Goal: Task Accomplishment & Management: Manage account settings

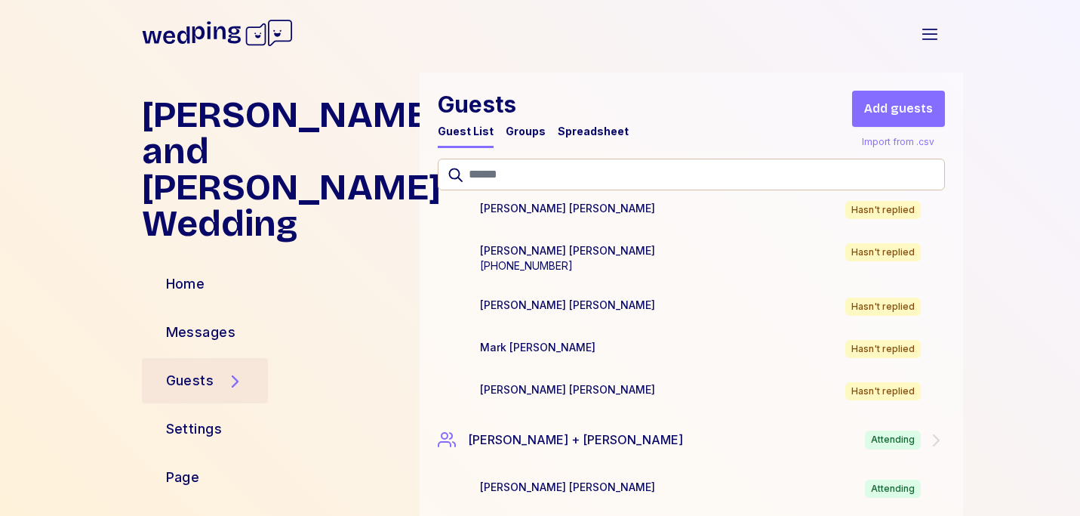
scroll to position [6223, 0]
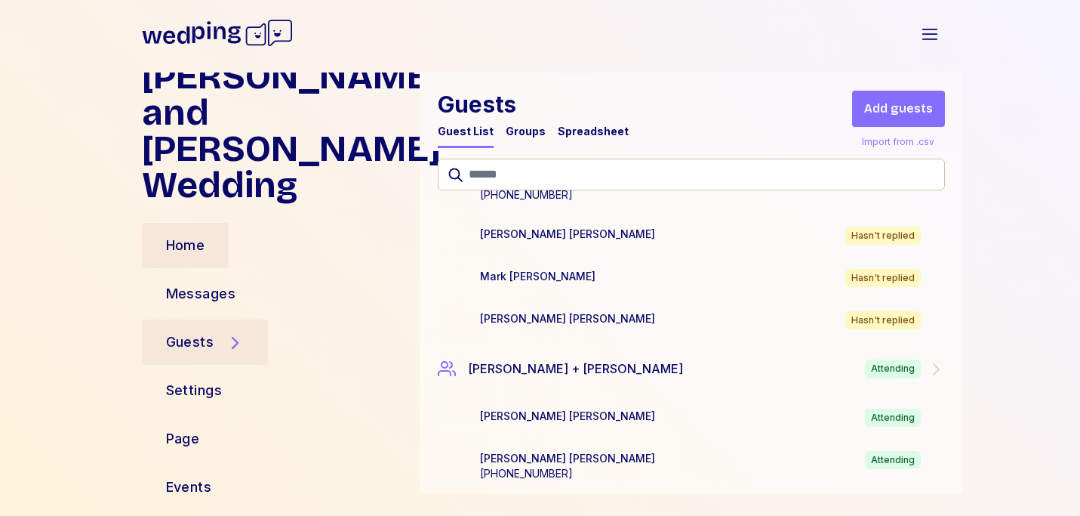
click at [222, 238] on div "Home" at bounding box center [186, 245] width 88 height 45
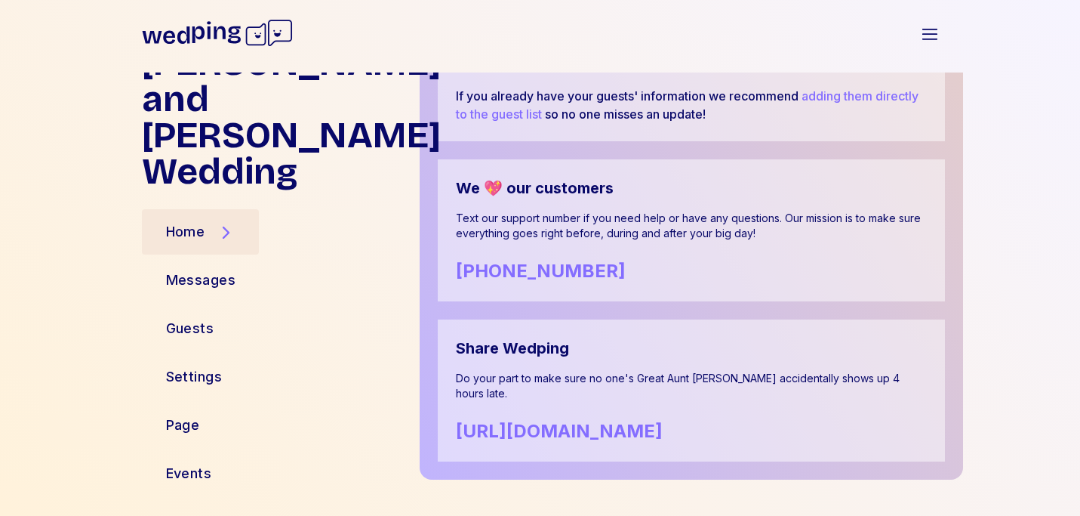
scroll to position [948, 0]
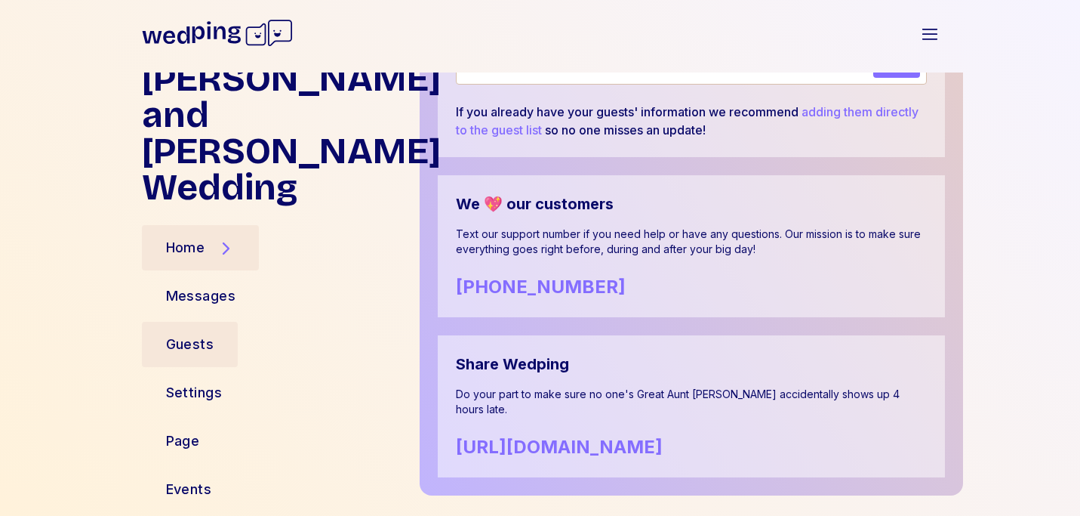
click at [196, 322] on div "Guests" at bounding box center [190, 344] width 97 height 45
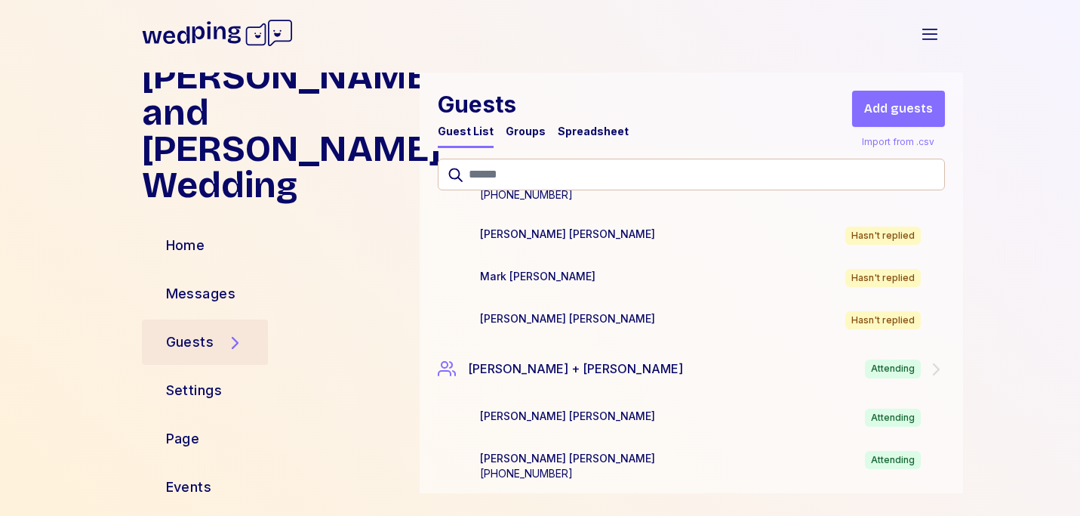
click at [578, 131] on div "Spreadsheet" at bounding box center [593, 131] width 71 height 15
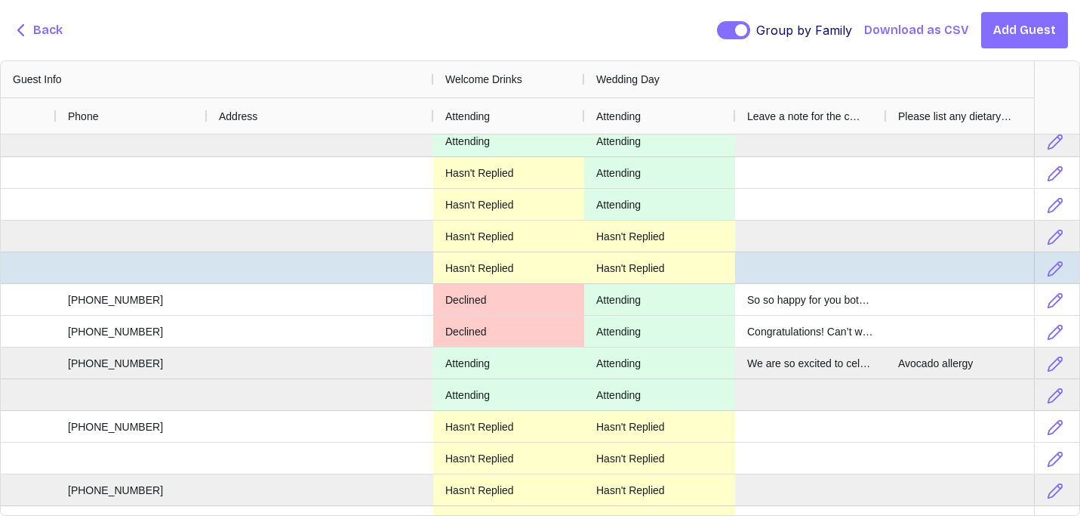
scroll to position [750, 0]
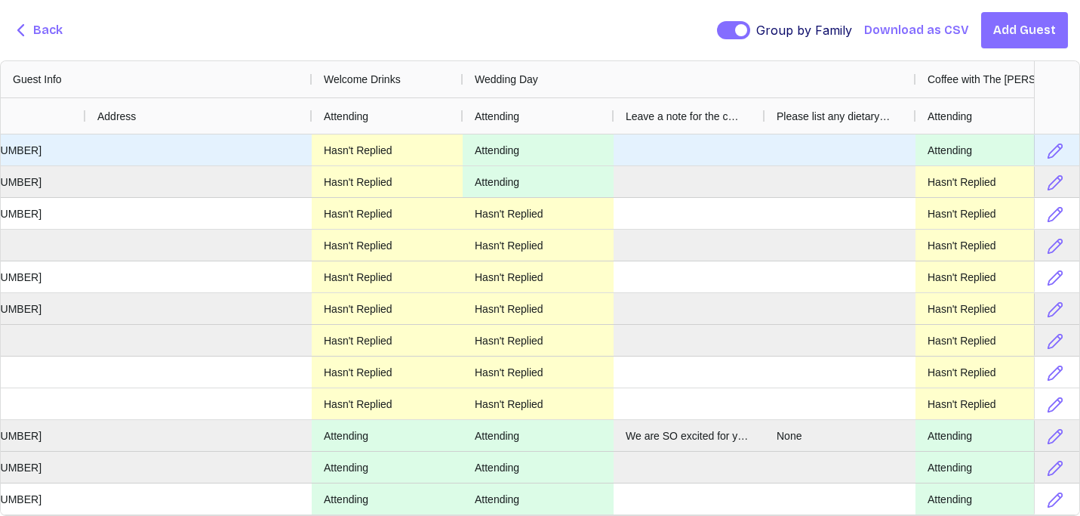
click at [374, 159] on div "Hasn't Replied" at bounding box center [387, 149] width 151 height 31
click at [377, 151] on div "Hasn't Replied" at bounding box center [387, 149] width 151 height 31
click at [344, 147] on div "Hasn't Replied" at bounding box center [387, 149] width 151 height 31
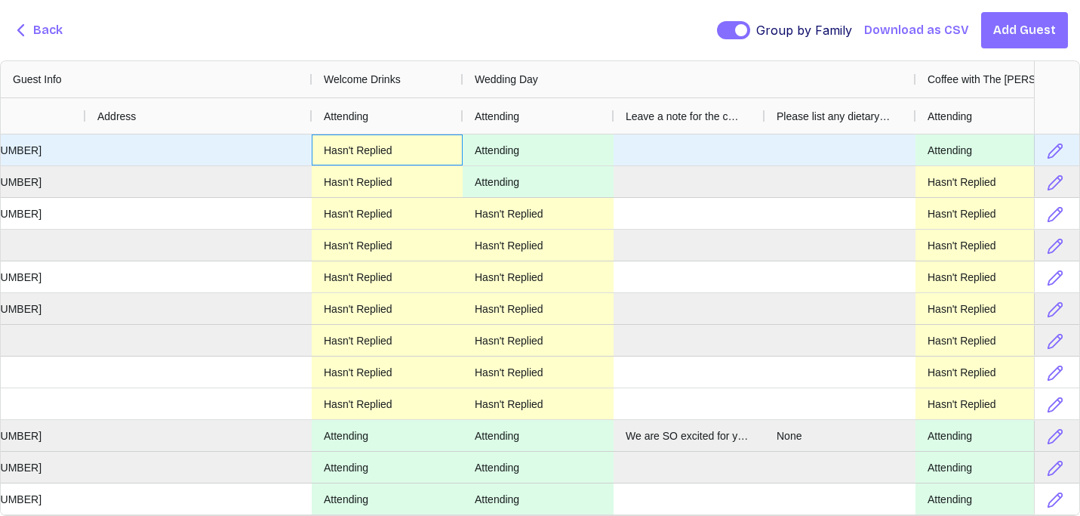
click at [344, 147] on div "Hasn't Replied" at bounding box center [387, 149] width 151 height 31
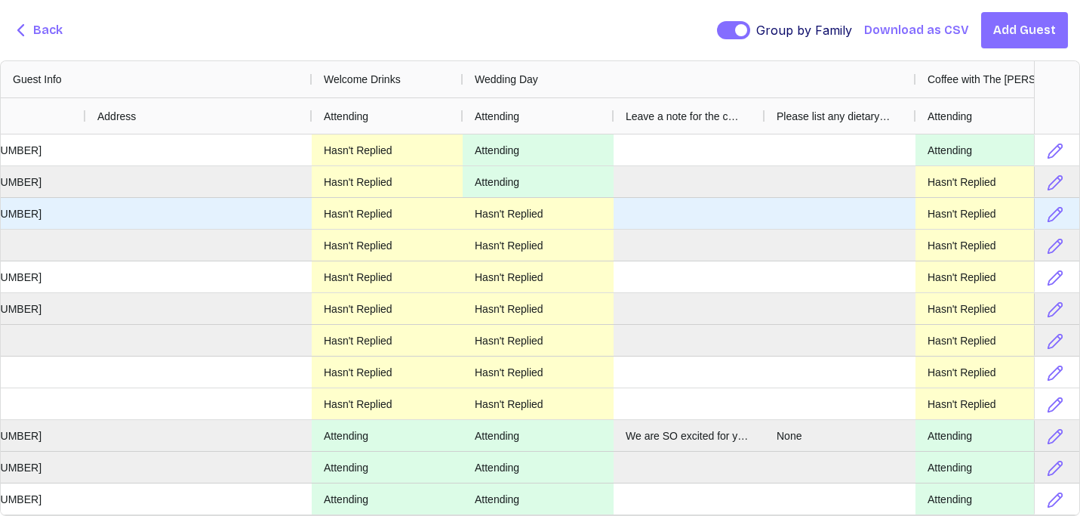
click at [559, 212] on div "Hasn't Replied" at bounding box center [538, 213] width 151 height 31
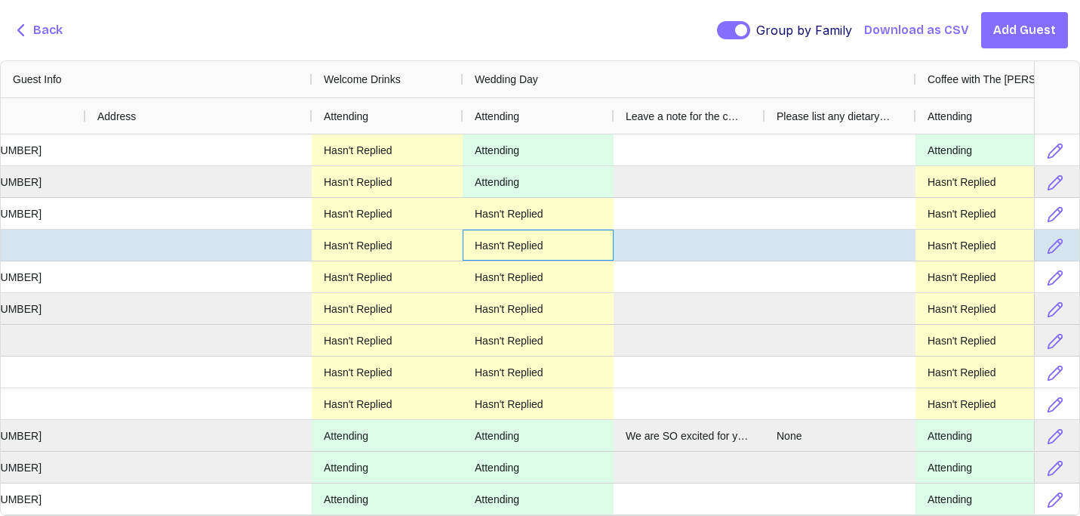
click at [555, 245] on div "Hasn't Replied" at bounding box center [538, 245] width 151 height 31
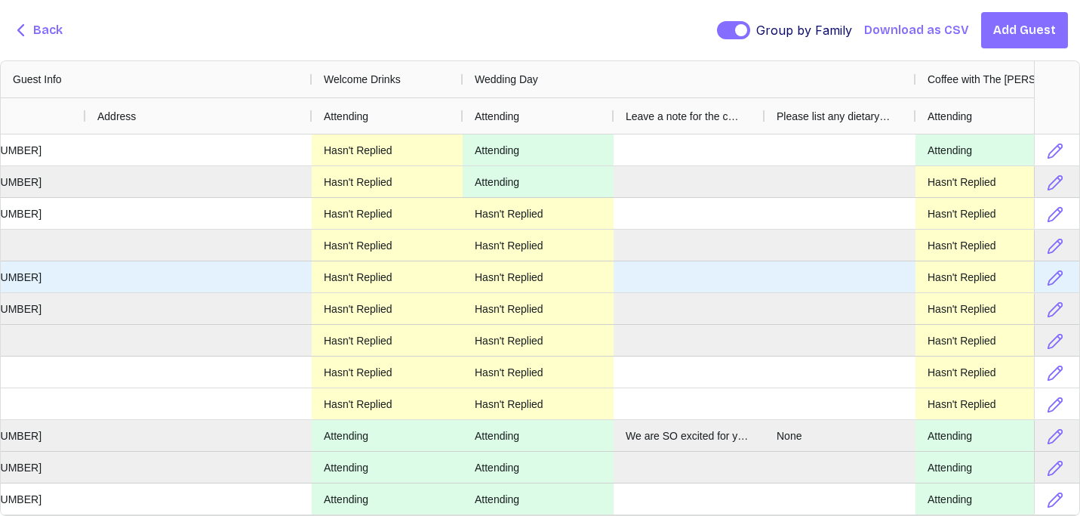
click at [554, 273] on div "Hasn't Replied" at bounding box center [538, 276] width 151 height 31
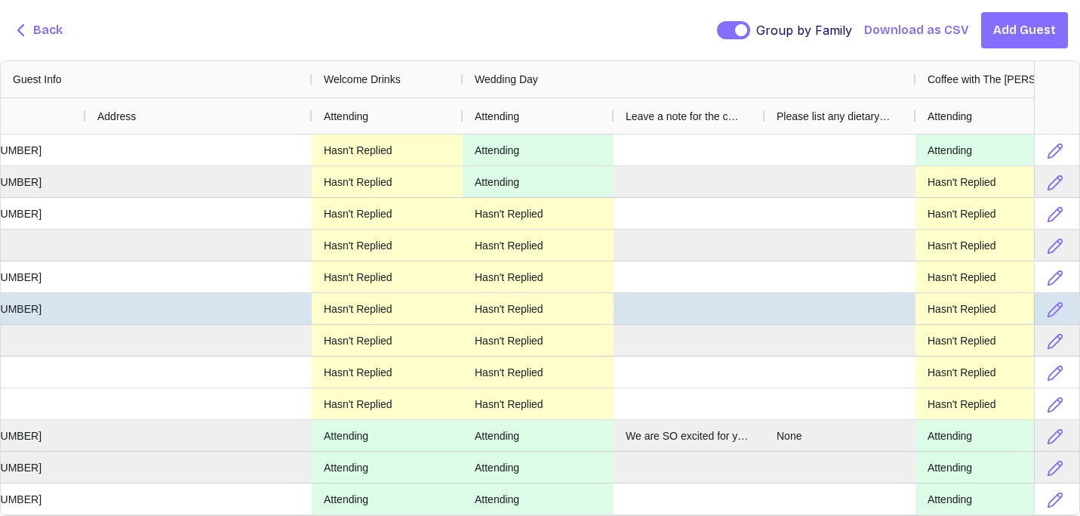
click at [552, 313] on div "Hasn't Replied" at bounding box center [538, 308] width 151 height 31
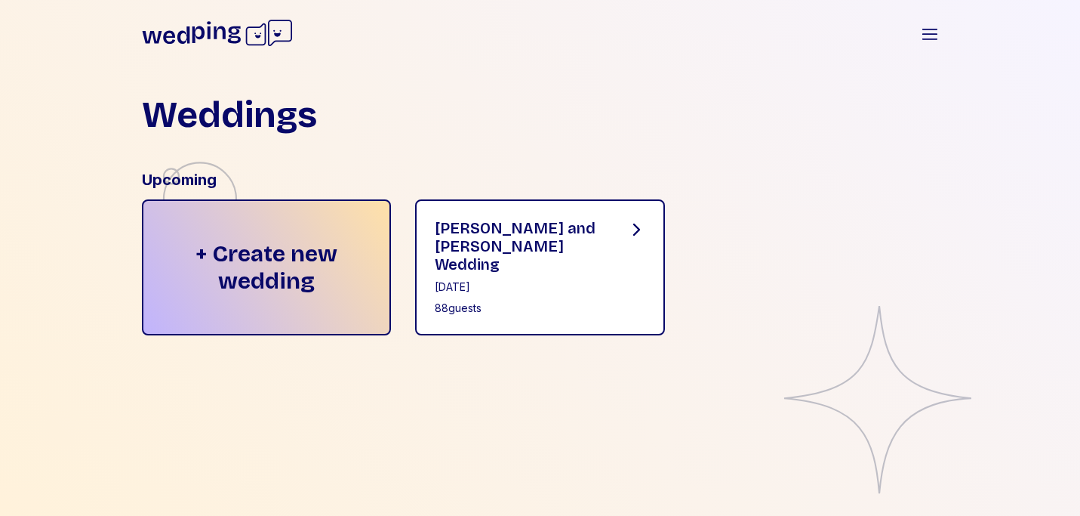
click at [529, 318] on div "Jessica and Connor's Wedding November 1, 2025 88 guests" at bounding box center [540, 267] width 250 height 136
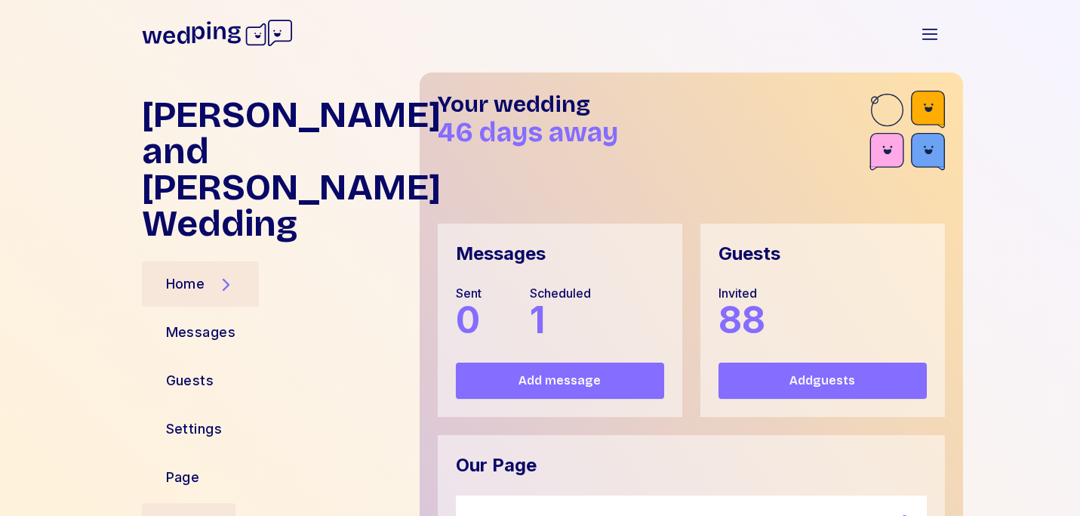
click at [206, 515] on div "Events" at bounding box center [189, 525] width 46 height 21
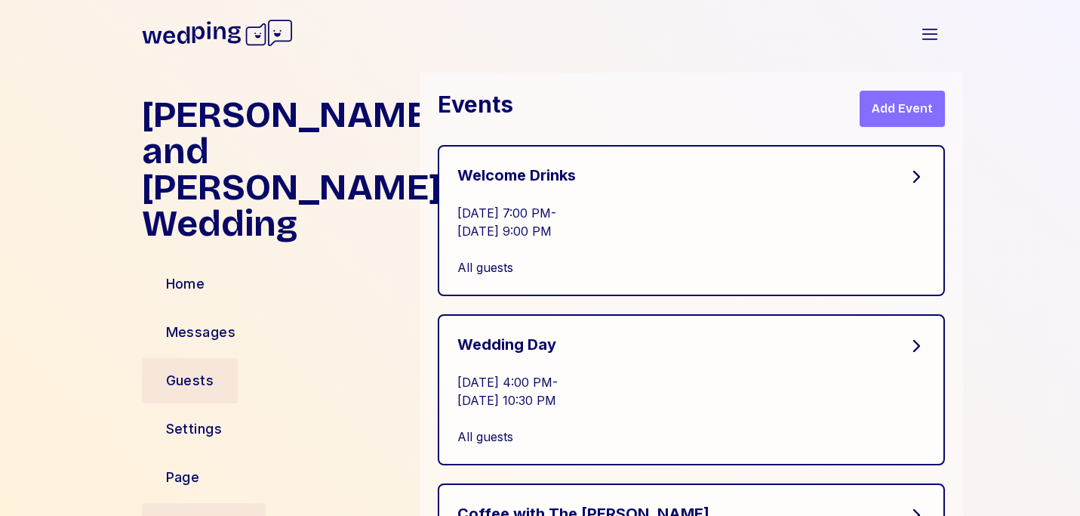
click at [213, 370] on div "Guests" at bounding box center [190, 380] width 48 height 21
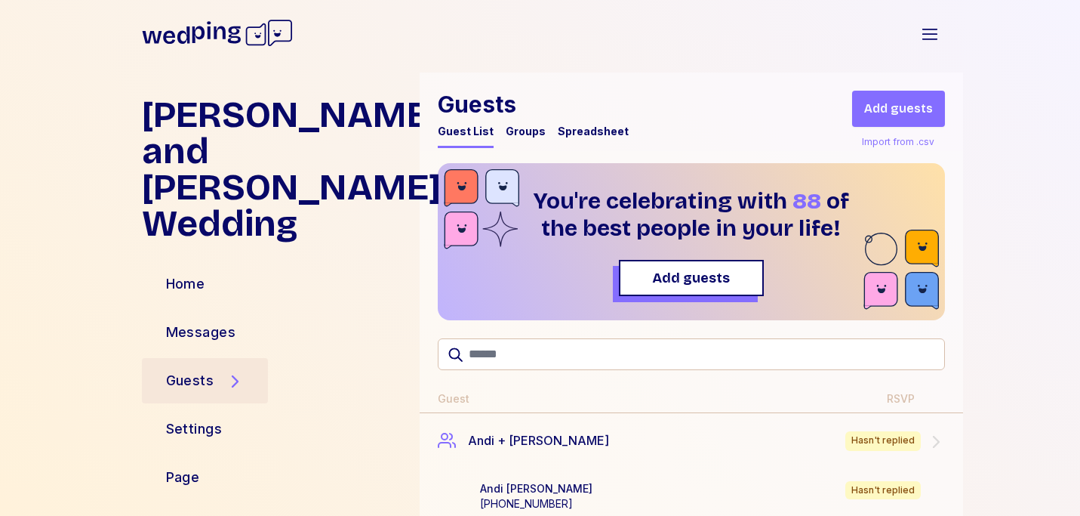
click at [593, 130] on div "Spreadsheet" at bounding box center [593, 131] width 71 height 15
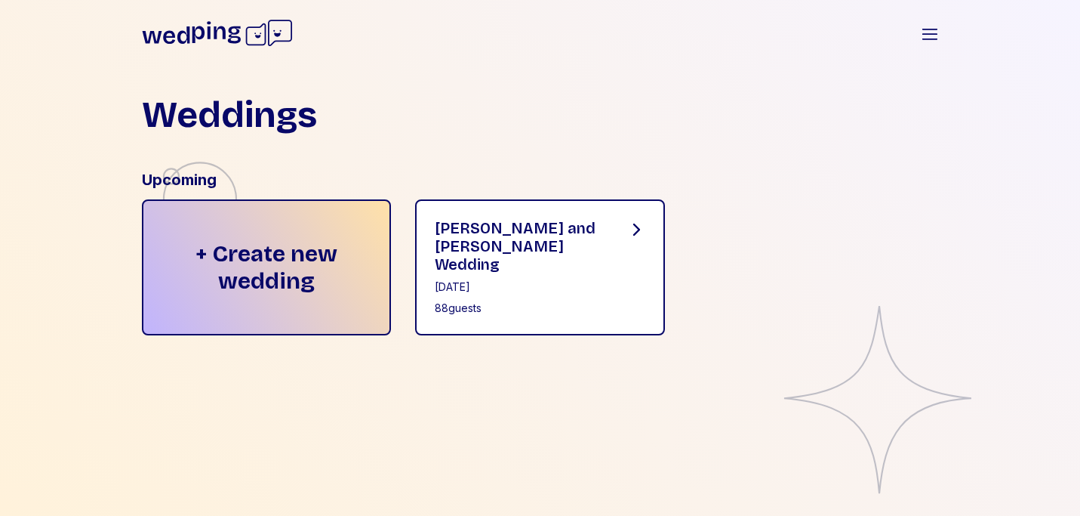
click at [507, 279] on div "[DATE]" at bounding box center [519, 286] width 168 height 15
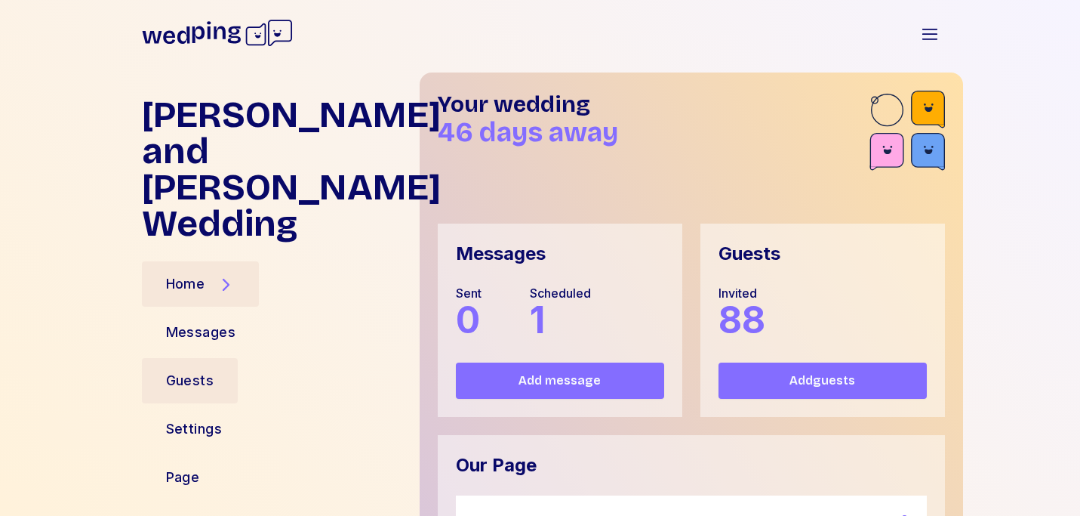
click at [208, 370] on div "Guests" at bounding box center [190, 380] width 48 height 21
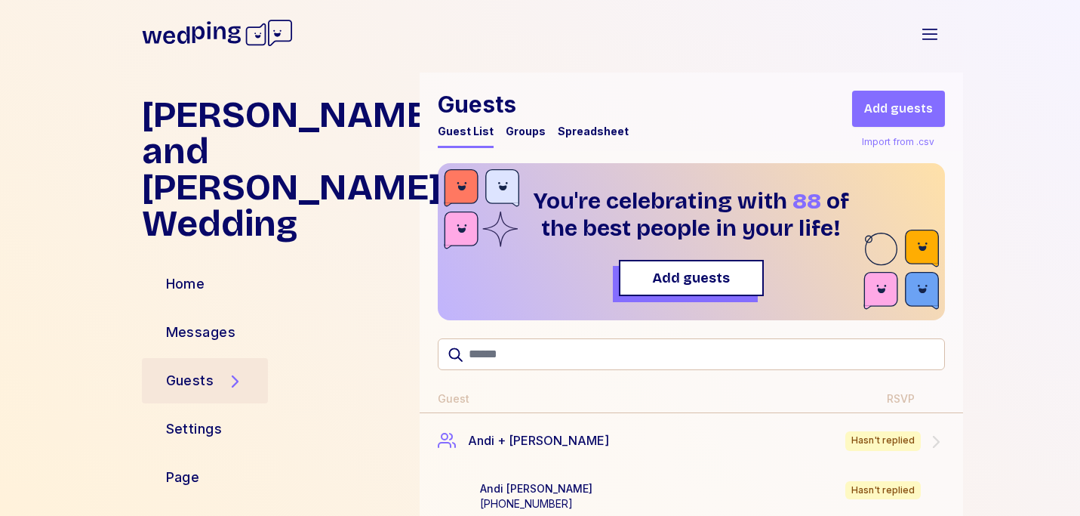
click at [528, 128] on div "Groups" at bounding box center [526, 131] width 40 height 15
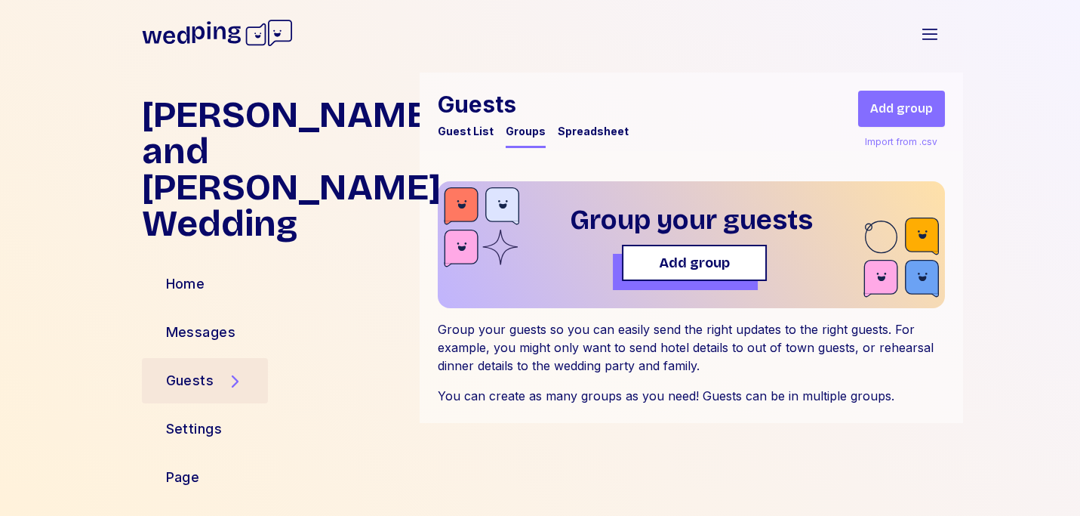
click at [720, 276] on button "Add group" at bounding box center [694, 263] width 145 height 36
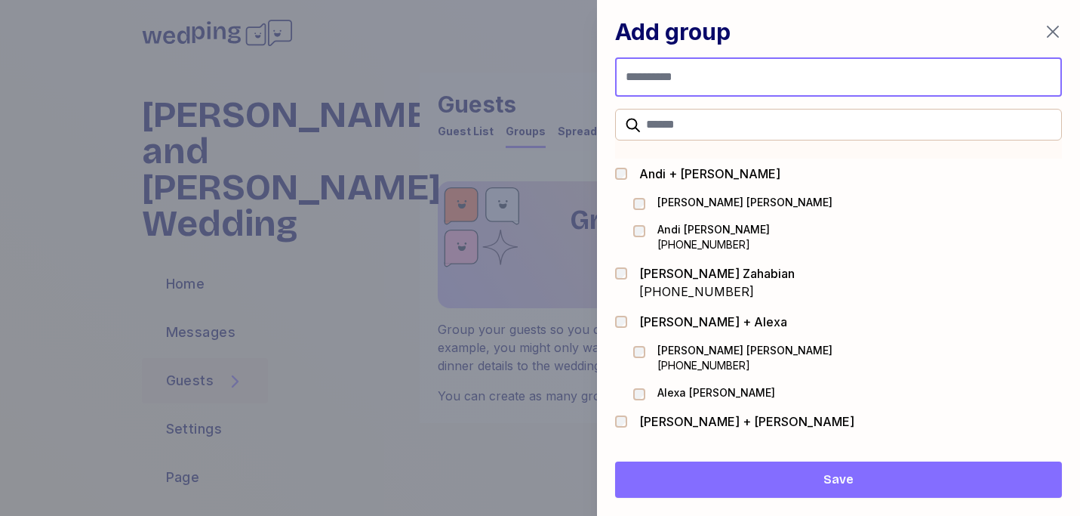
click at [686, 85] on input "Group name" at bounding box center [838, 76] width 447 height 39
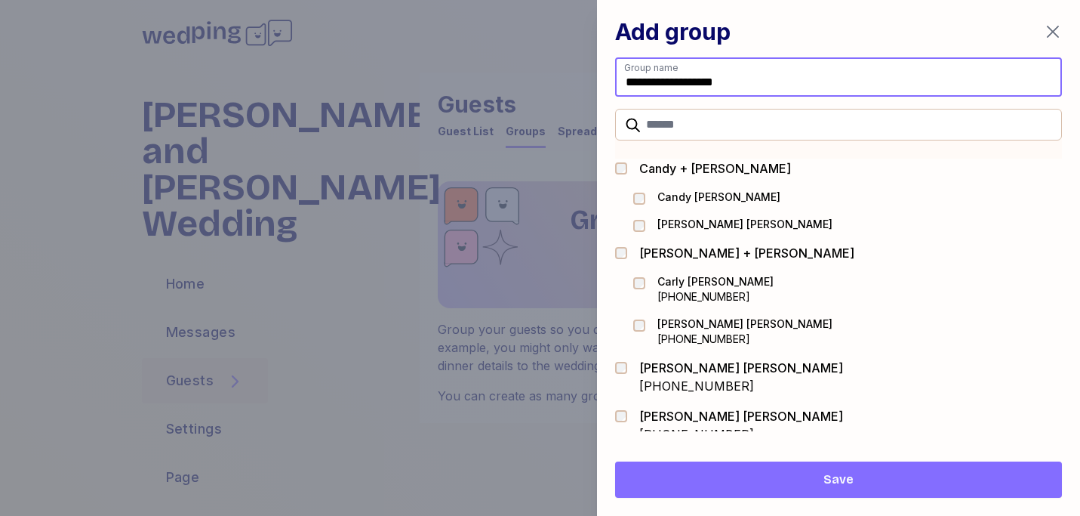
scroll to position [454, 0]
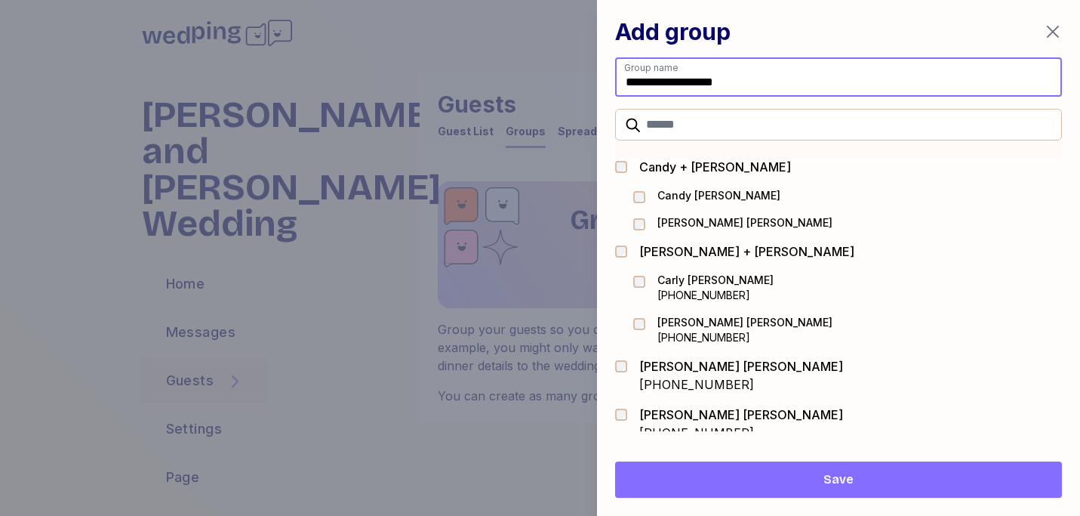
type input "**********"
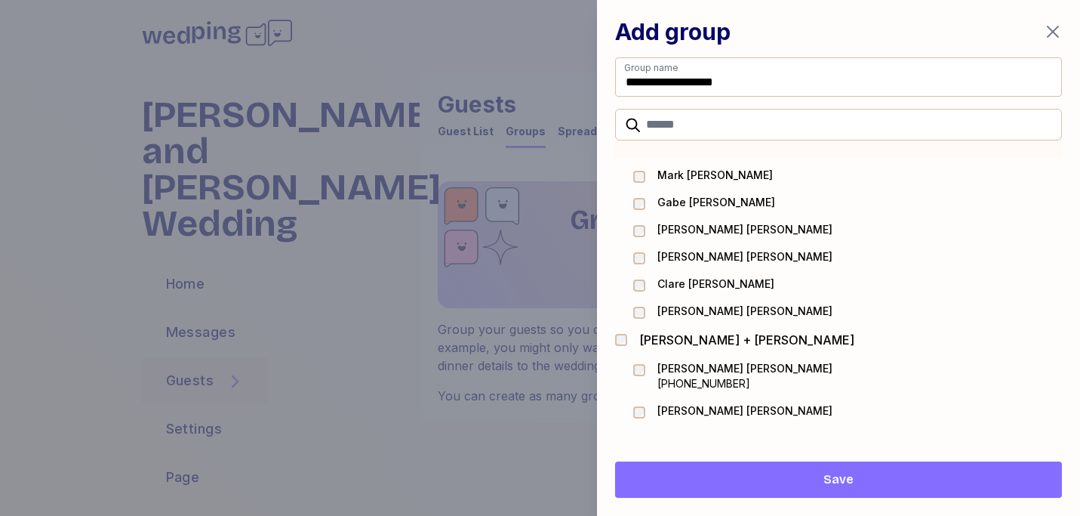
scroll to position [3856, 0]
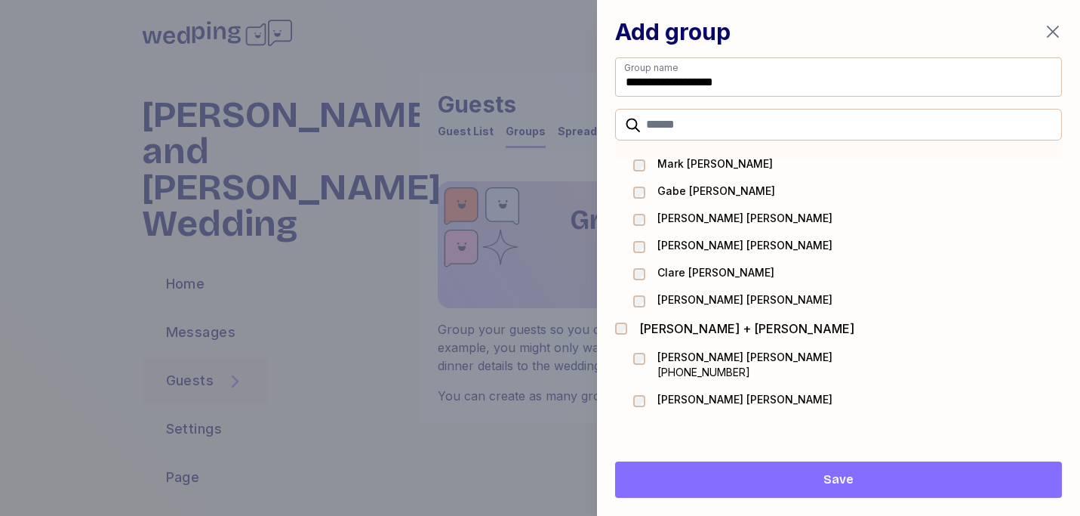
click at [762, 491] on button "Save" at bounding box center [838, 479] width 447 height 36
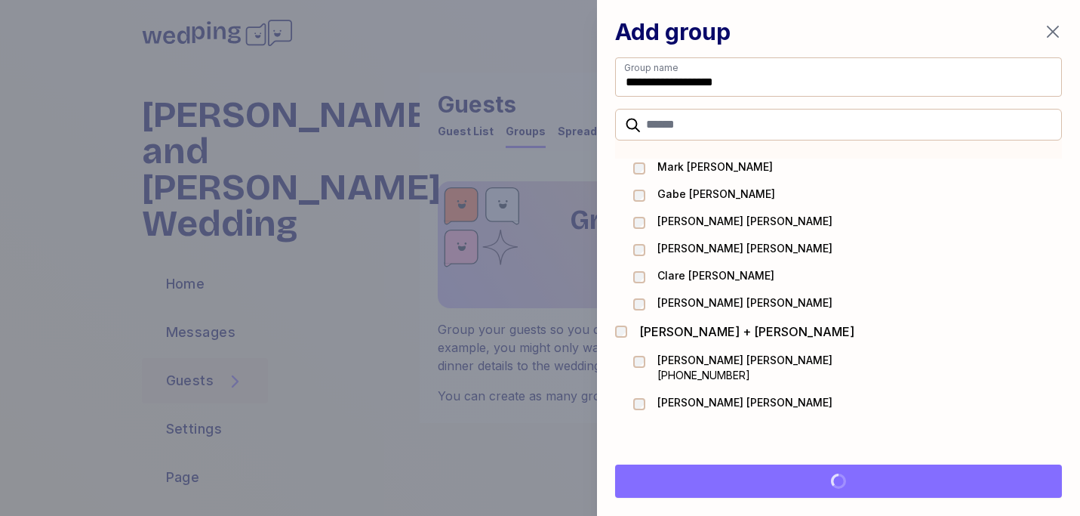
scroll to position [3853, 0]
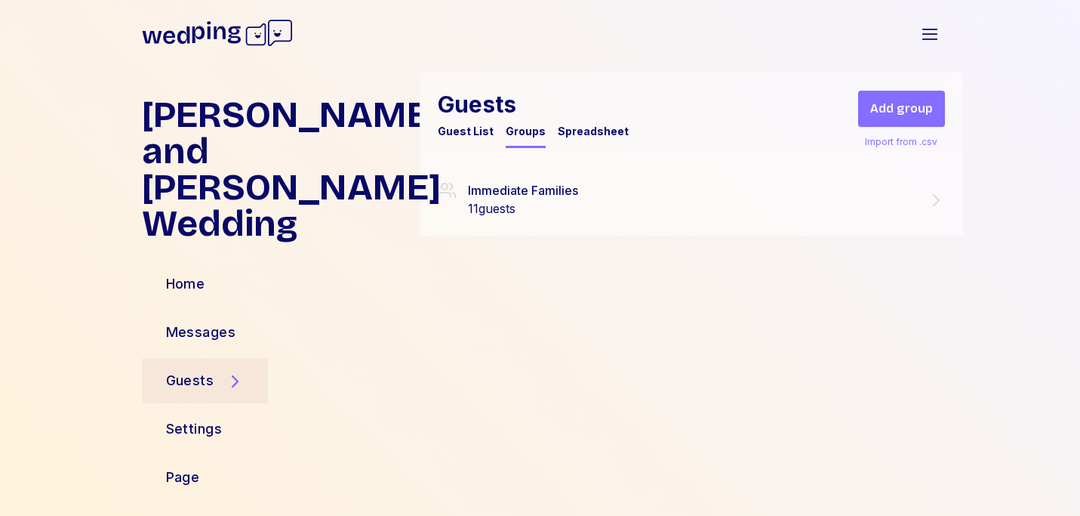
click at [572, 131] on div "Spreadsheet" at bounding box center [593, 131] width 71 height 15
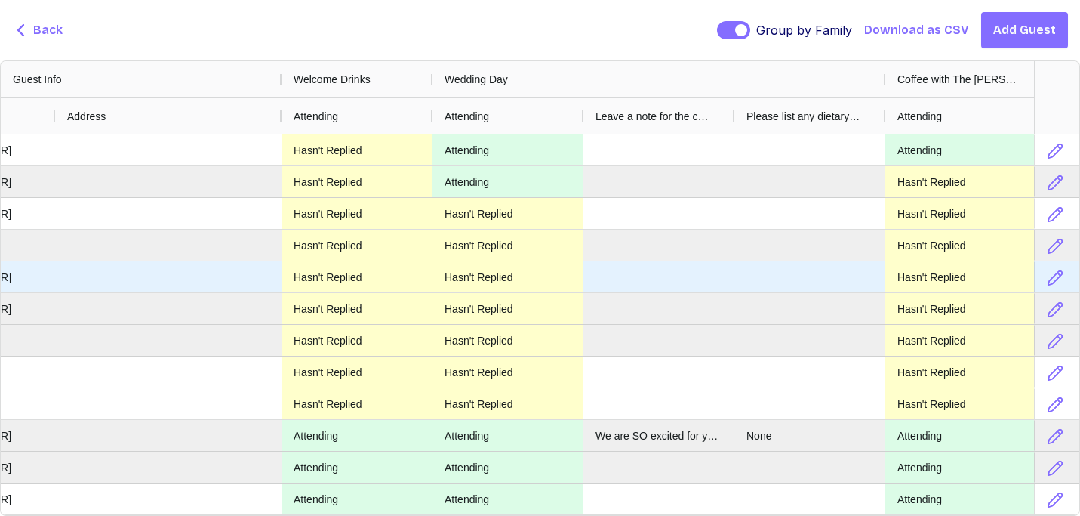
scroll to position [0, 703]
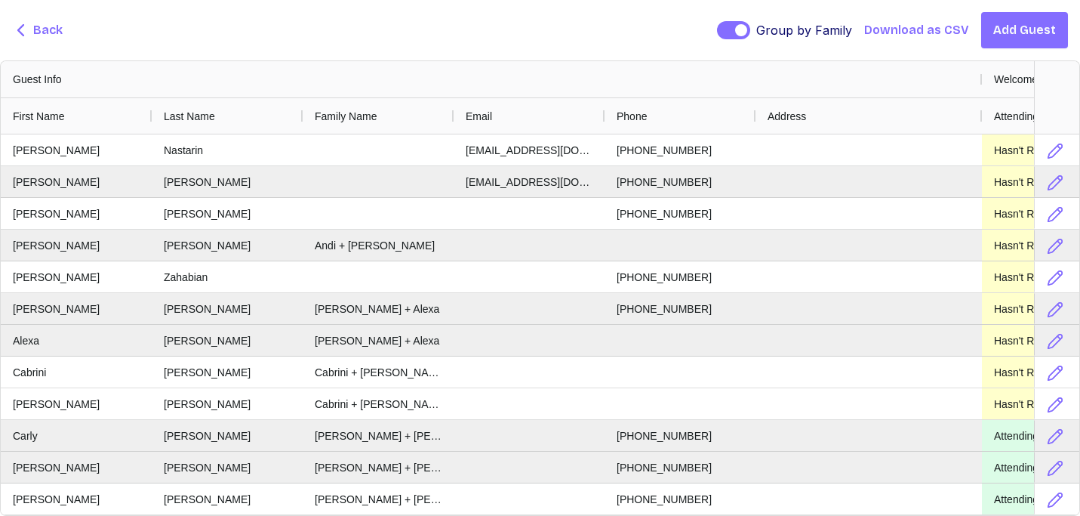
click at [39, 25] on span "Back" at bounding box center [47, 30] width 29 height 18
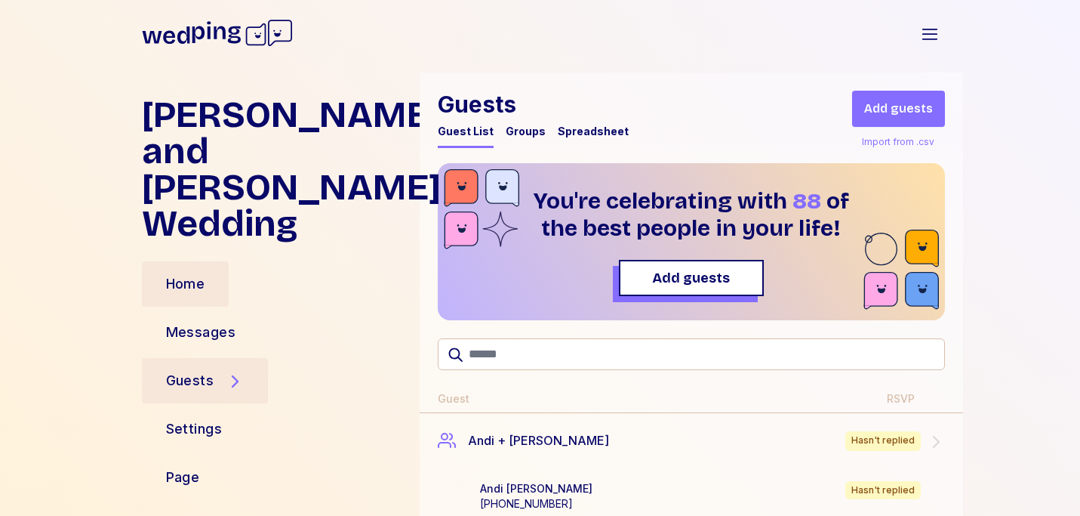
click at [213, 261] on div "Home" at bounding box center [186, 283] width 88 height 45
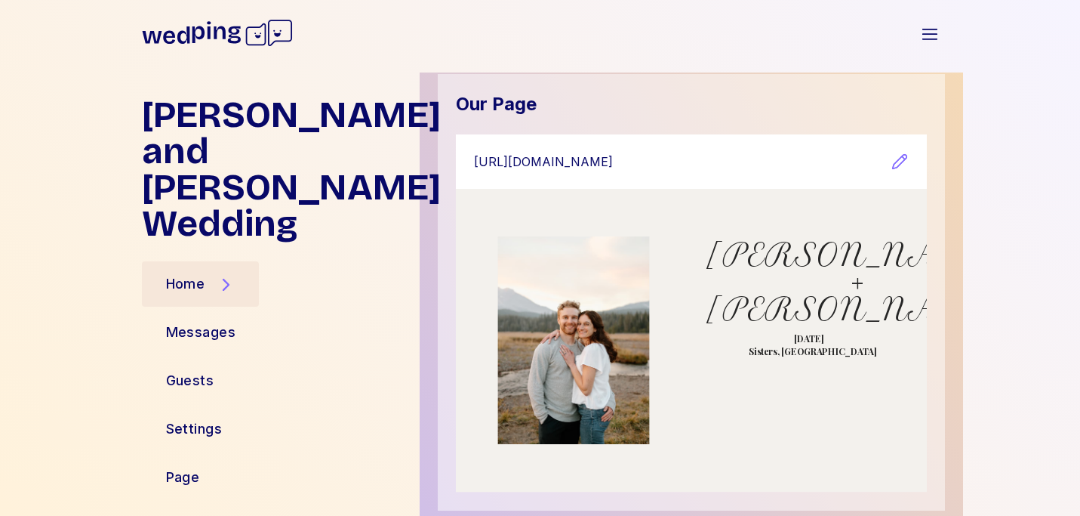
click at [899, 169] on icon "button" at bounding box center [900, 162] width 18 height 18
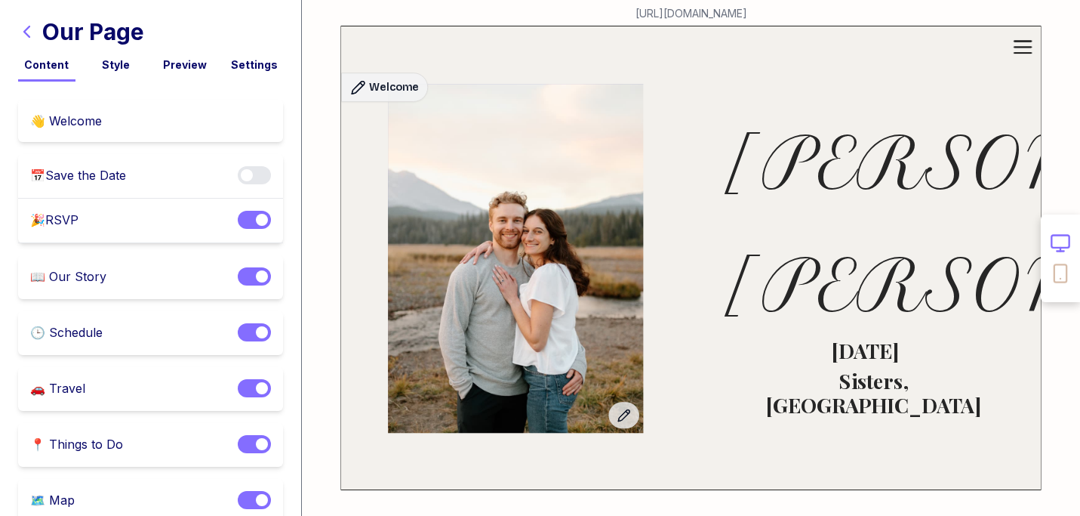
drag, startPoint x: 801, startPoint y: 11, endPoint x: 519, endPoint y: 11, distance: 281.6
click at [519, 11] on div "https://www.wedping.com/connor-jess" at bounding box center [691, 10] width 778 height 21
copy link "https://www.wedping.com/connor-jess"
click at [31, 32] on icon "button" at bounding box center [27, 32] width 18 height 18
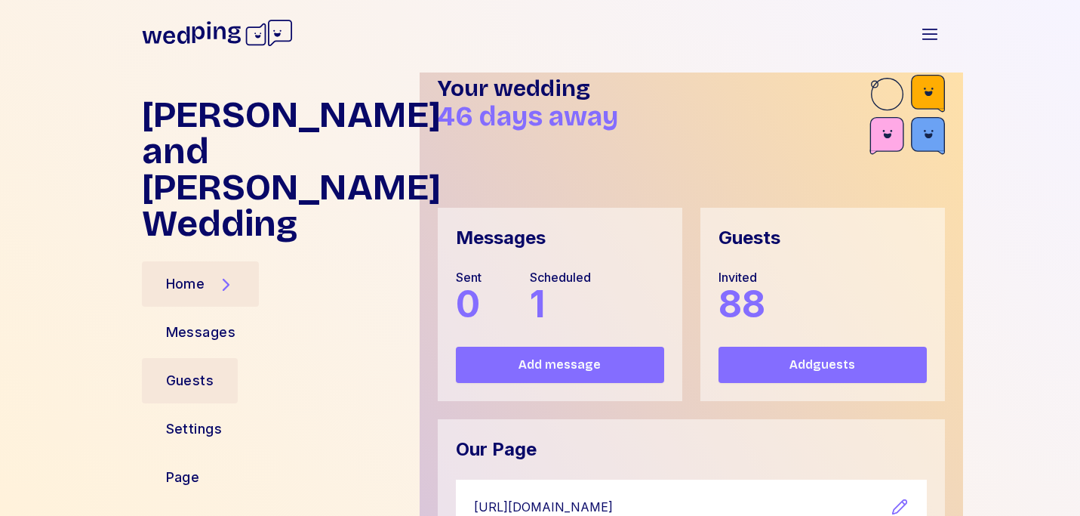
click at [200, 370] on div "Guests" at bounding box center [190, 380] width 48 height 21
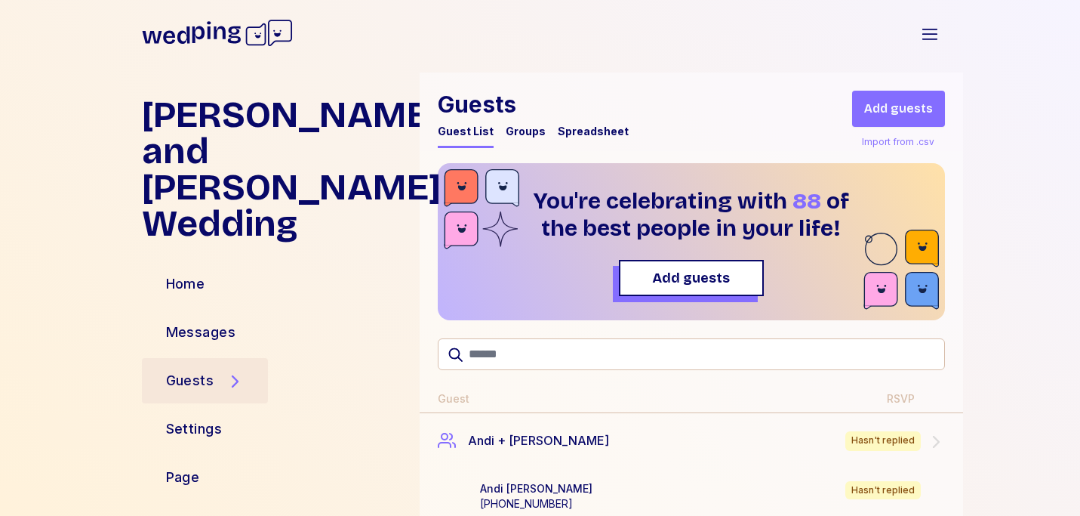
click at [590, 123] on div "Guests Guest List Groups Spreadsheet" at bounding box center [533, 119] width 191 height 57
click at [590, 133] on div "Spreadsheet" at bounding box center [593, 131] width 71 height 15
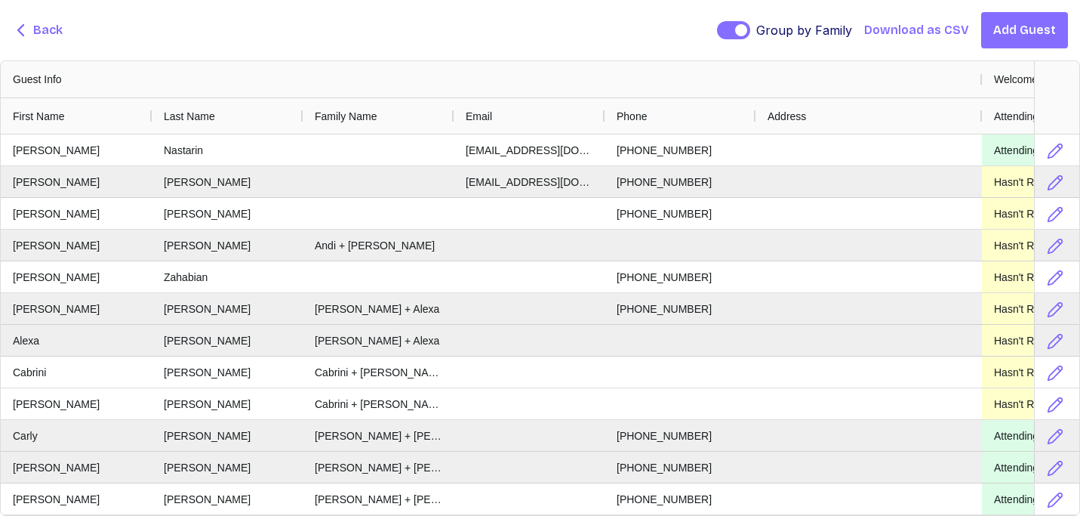
click at [42, 35] on span "Back" at bounding box center [47, 30] width 29 height 18
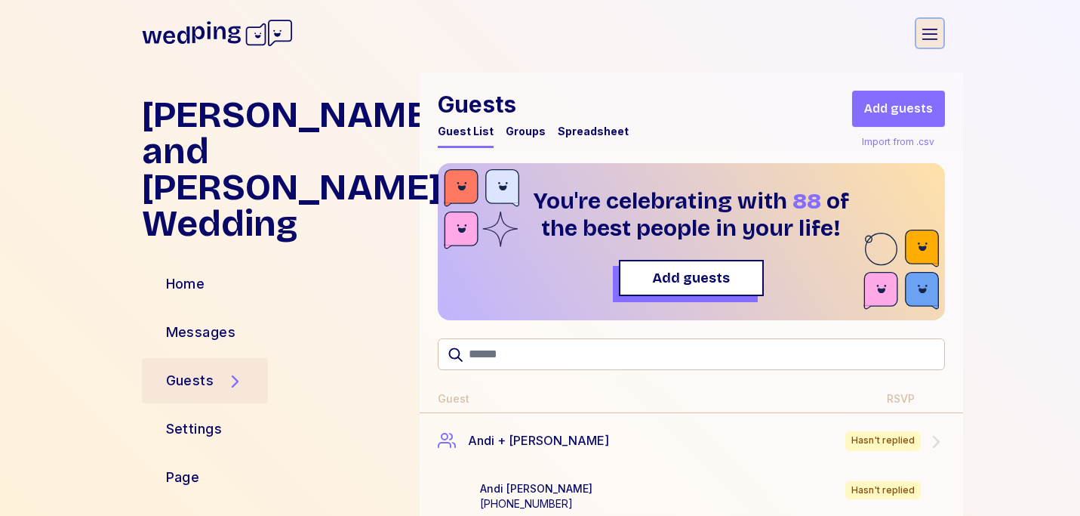
click at [927, 33] on icon "button" at bounding box center [930, 34] width 15 height 11
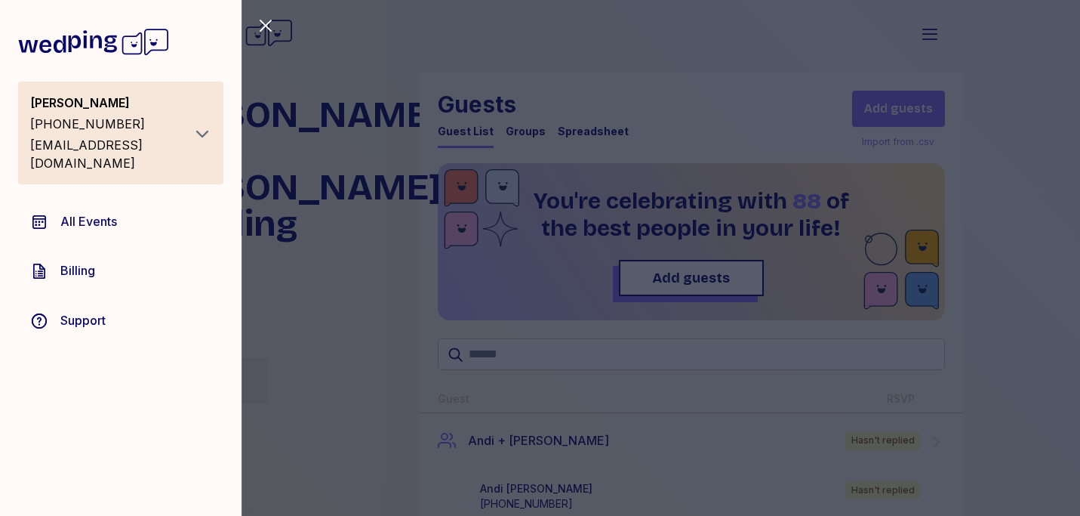
click at [663, 20] on div "Close sidebar Jessica Nastarin +18182923116 jdnastarin@gmail.com All Events Bil…" at bounding box center [540, 258] width 1080 height 516
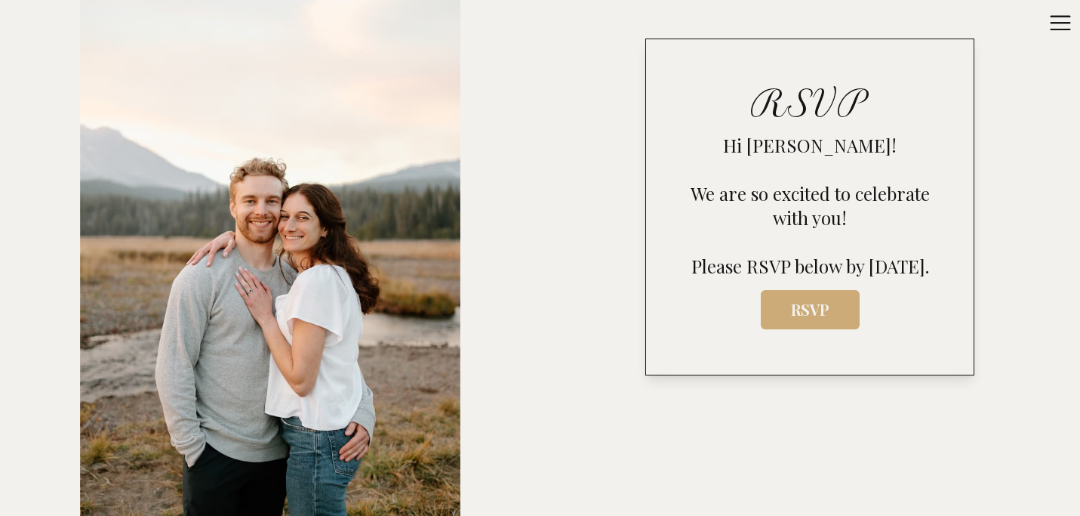
scroll to position [658, 0]
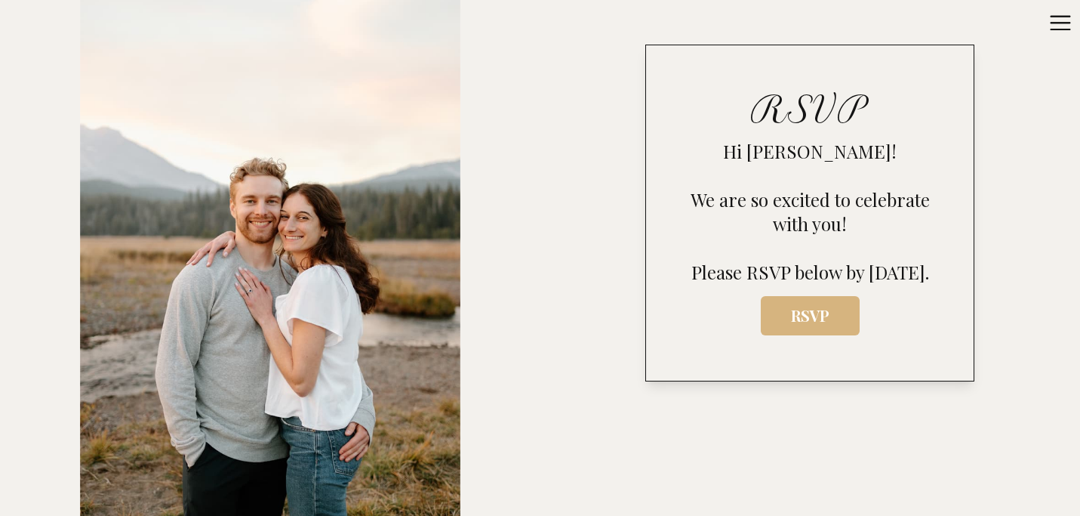
click at [843, 325] on span "RSVP" at bounding box center [810, 315] width 75 height 20
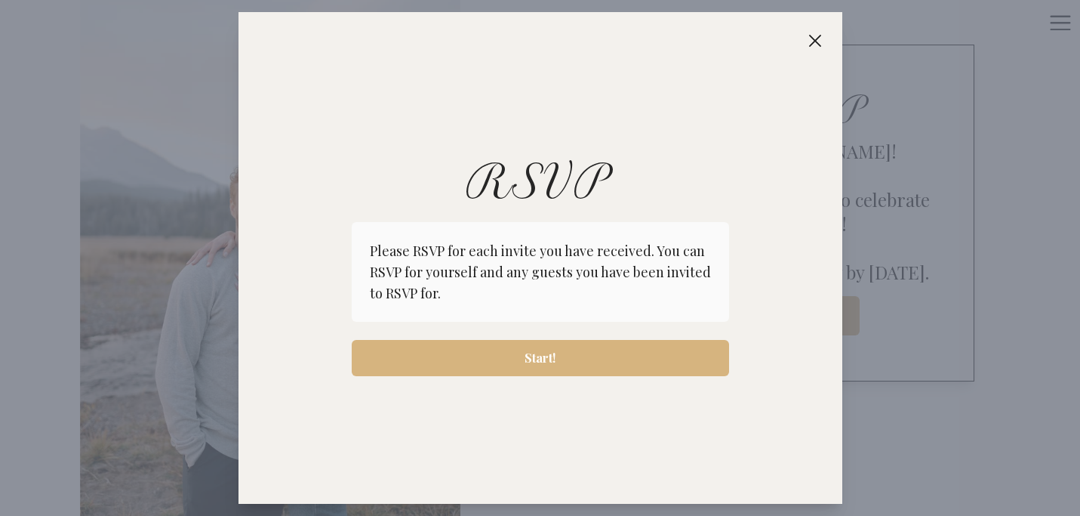
click at [575, 356] on span "Start!" at bounding box center [540, 358] width 353 height 18
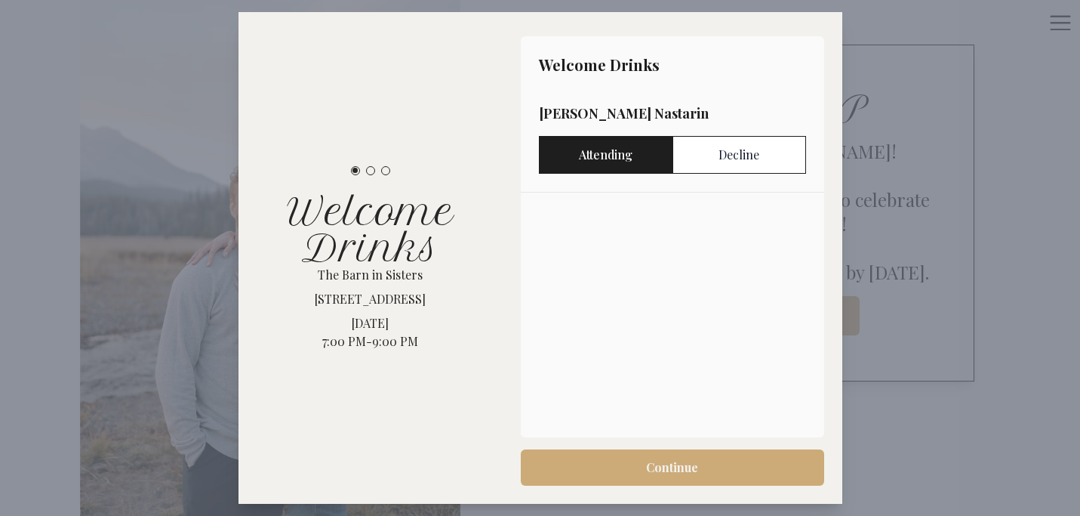
click at [606, 161] on label "Attending" at bounding box center [606, 155] width 134 height 38
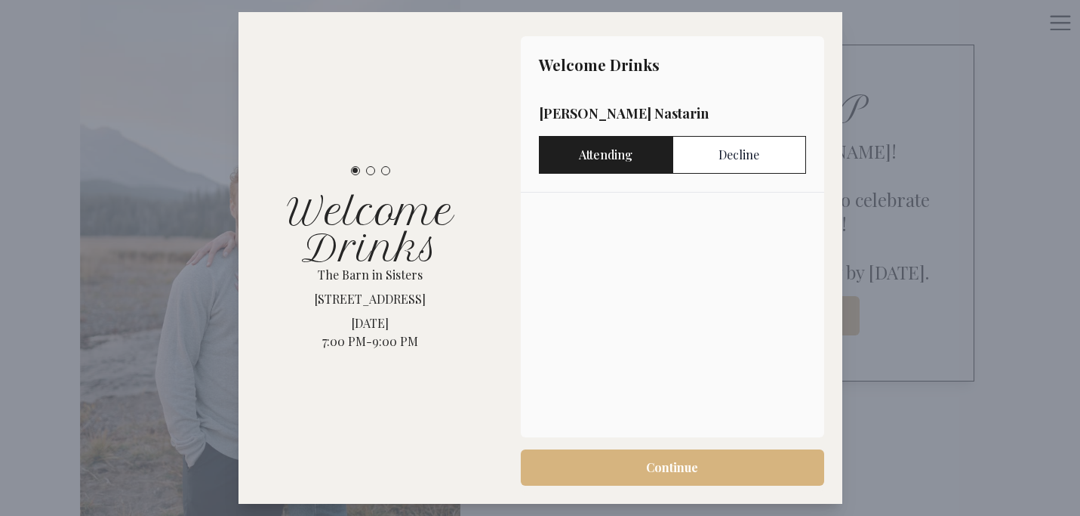
click at [625, 470] on span "Continue" at bounding box center [672, 467] width 279 height 18
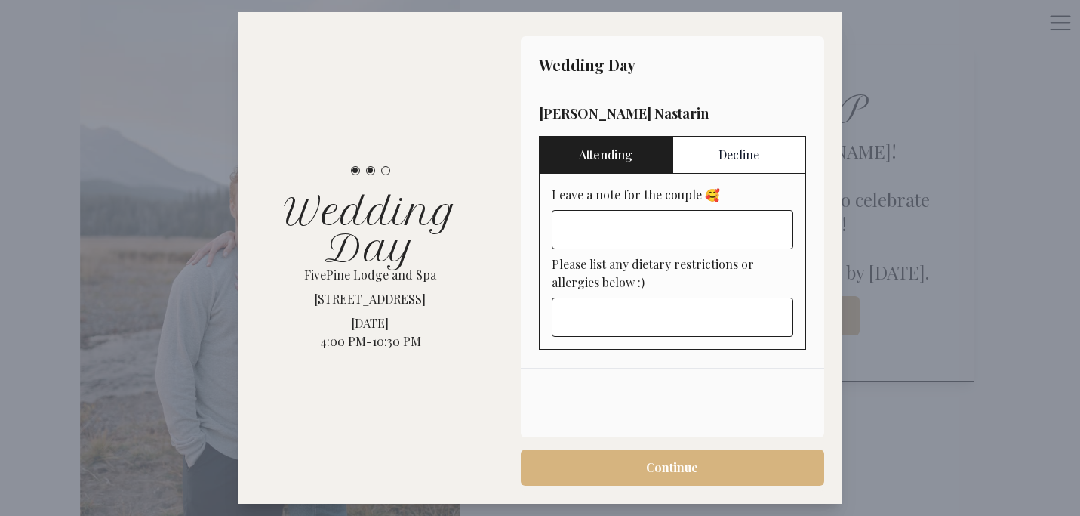
click at [616, 469] on span "Continue" at bounding box center [672, 467] width 279 height 18
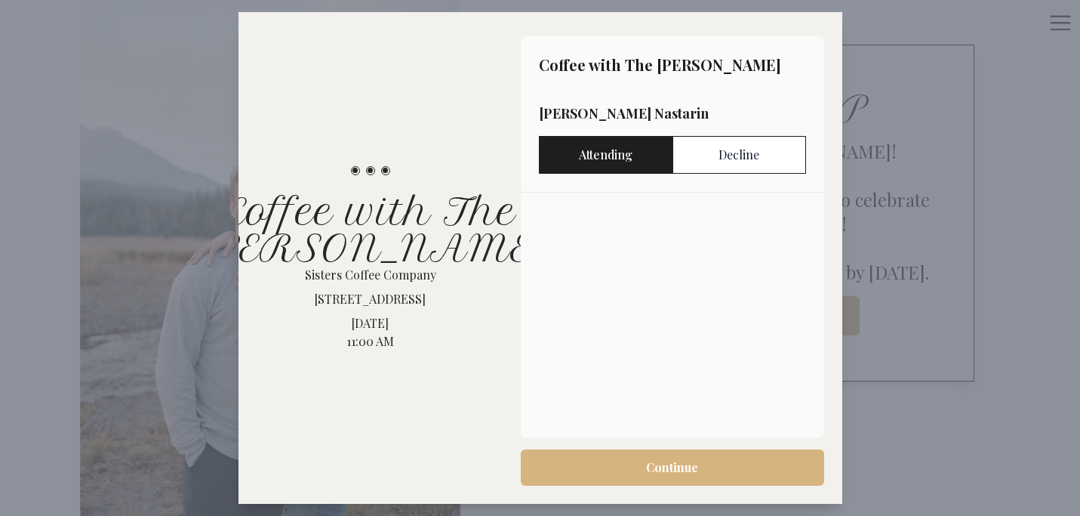
click at [611, 462] on span "Continue" at bounding box center [672, 467] width 279 height 18
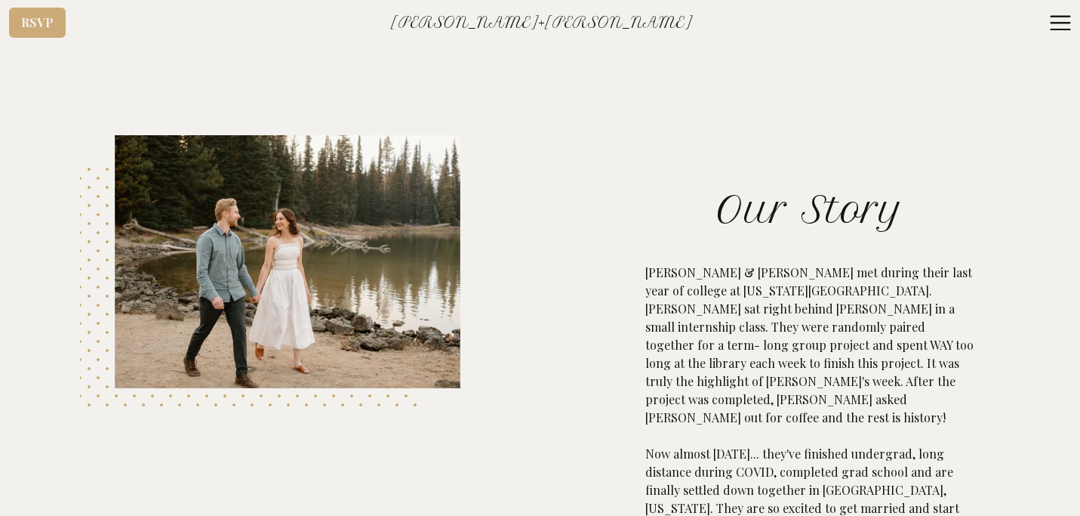
scroll to position [0, 0]
